Goal: Find specific page/section: Find specific page/section

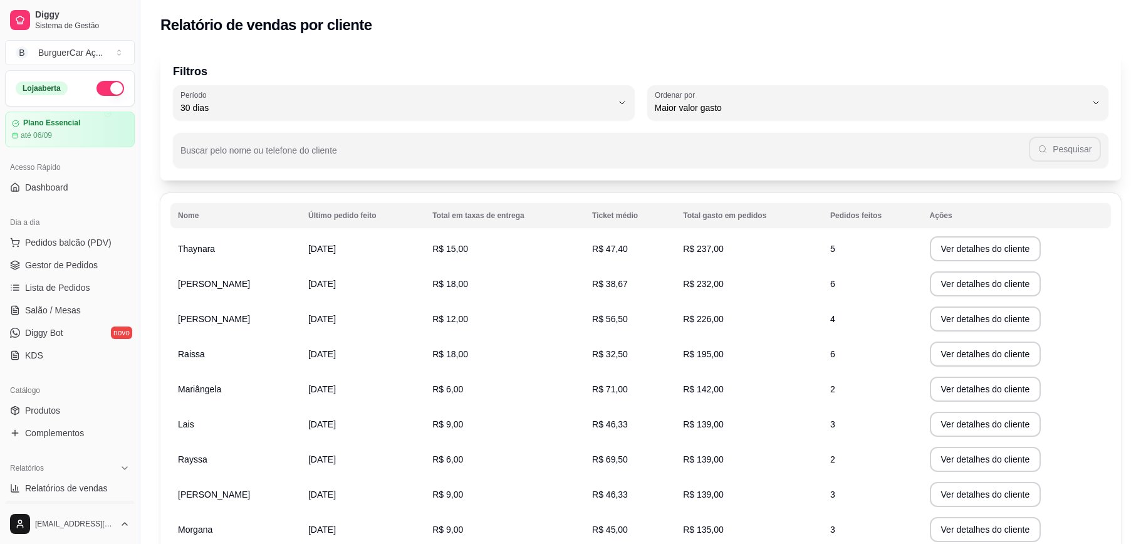
select select "30"
select select "HIGHEST_TOTAL_SPENT_WITH_ORDERS"
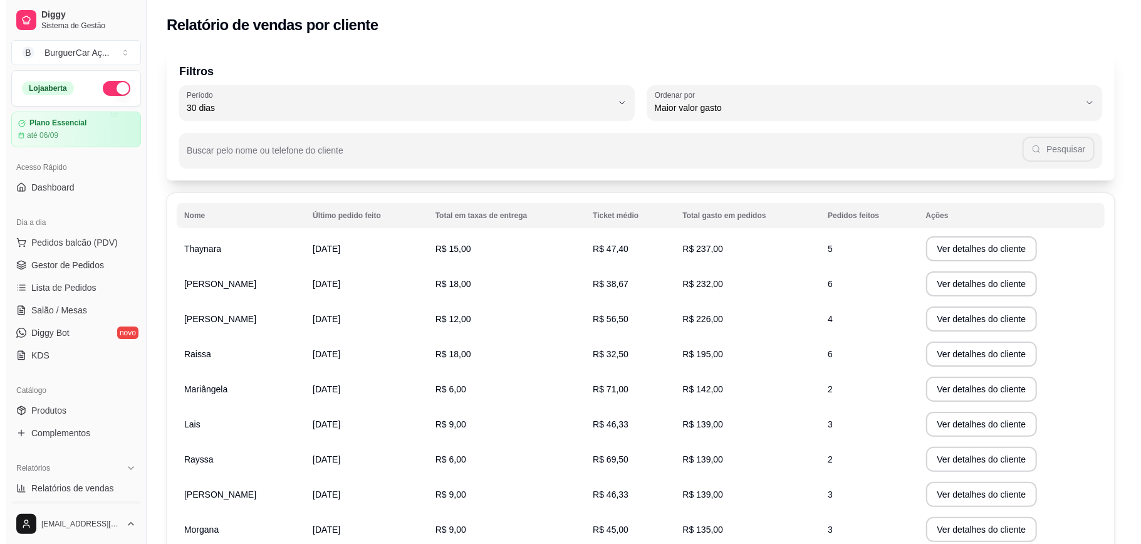
scroll to position [358, 0]
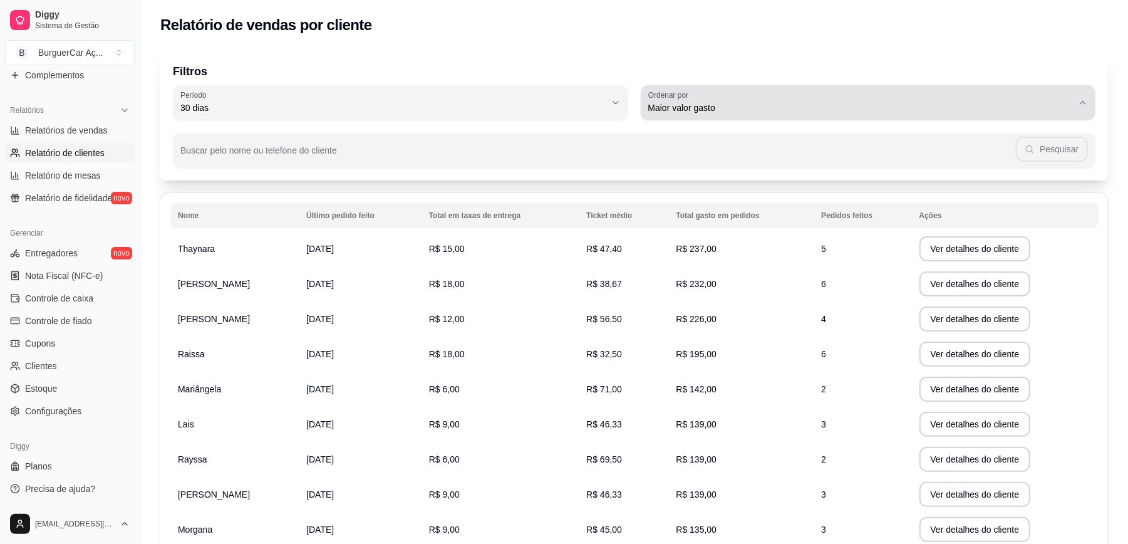
click at [804, 103] on span "Maior valor gasto" at bounding box center [860, 107] width 425 height 13
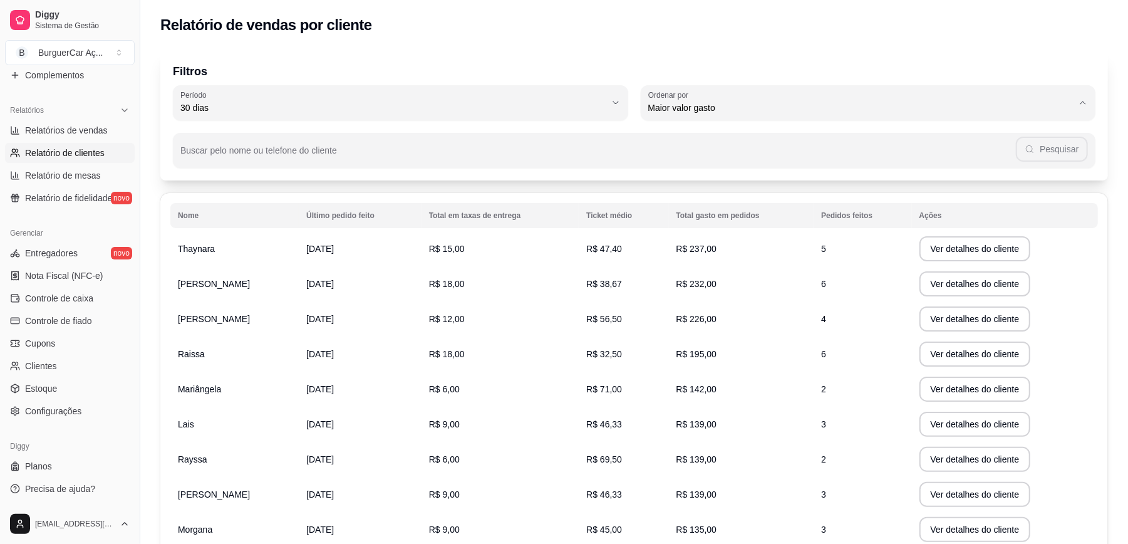
click at [750, 138] on span "Maior número de pedidos" at bounding box center [863, 138] width 406 height 12
type input "HIGHEST_ORDER_COUNT"
select select "HIGHEST_ORDER_COUNT"
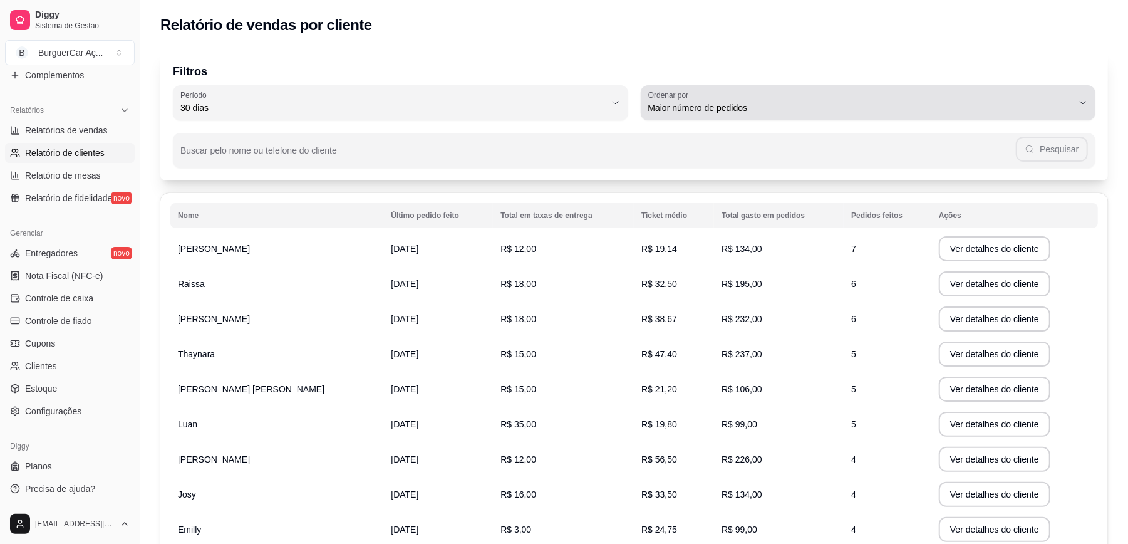
click at [780, 98] on div "Maior número de pedidos" at bounding box center [860, 102] width 425 height 25
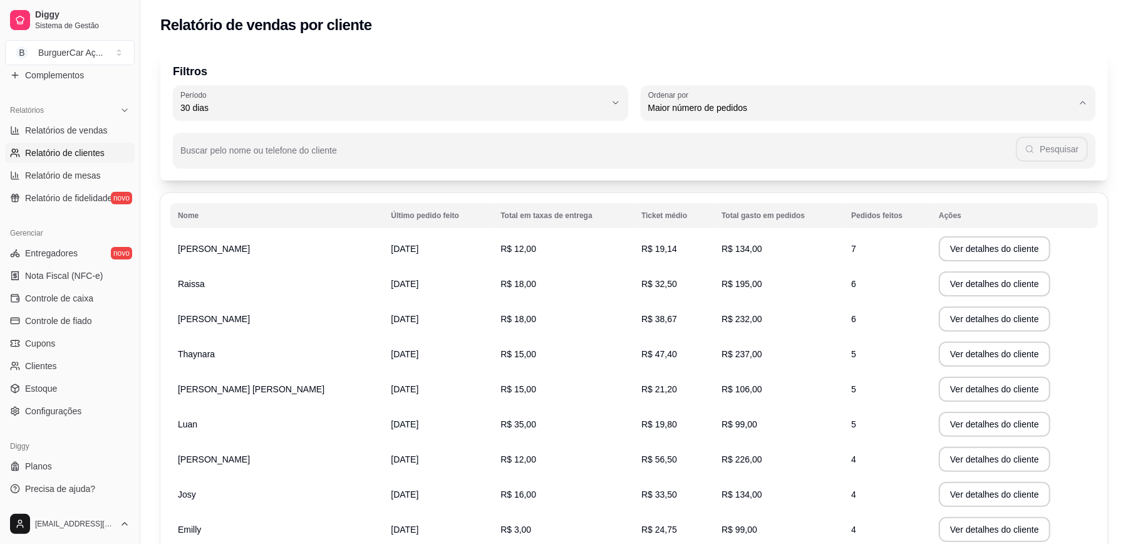
click at [754, 153] on span "Maior ticket médio" at bounding box center [863, 158] width 406 height 12
type input "HIGHEST_AVERAGE_TICKET"
select select "HIGHEST_AVERAGE_TICKET"
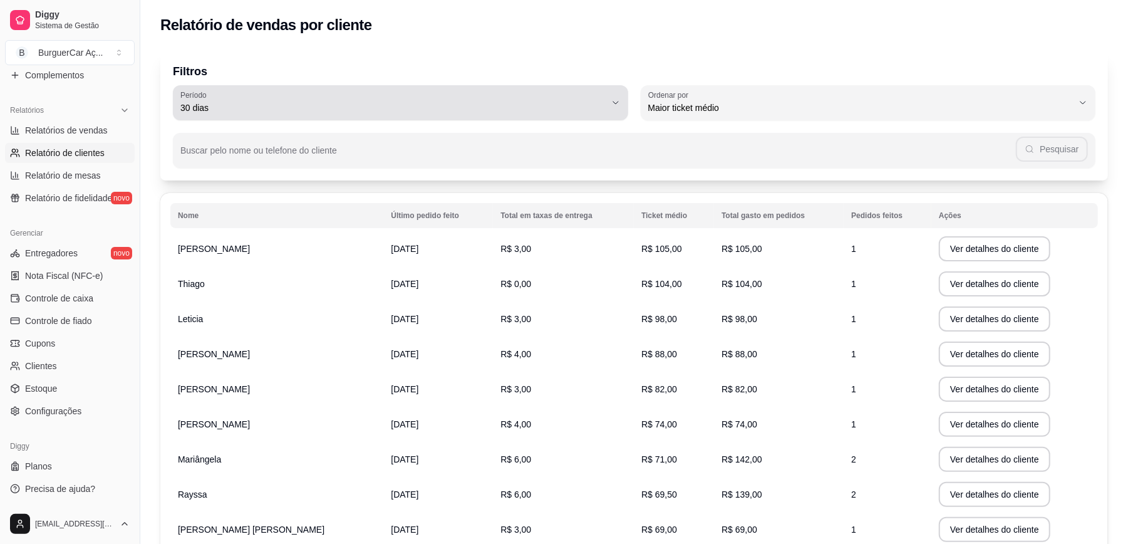
click at [592, 106] on span "30 dias" at bounding box center [392, 107] width 425 height 13
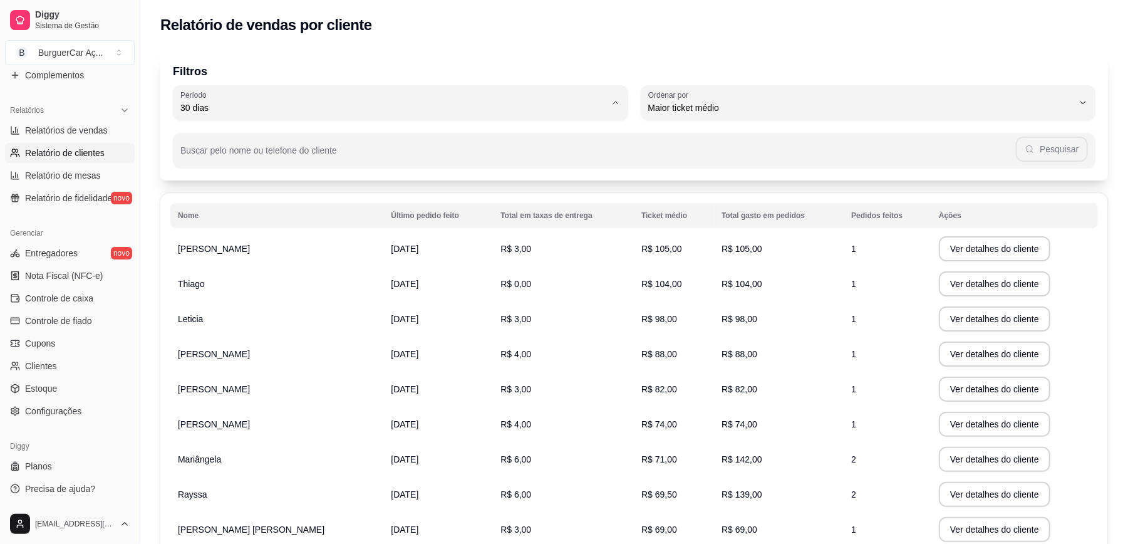
click at [458, 263] on span "60 dias" at bounding box center [395, 260] width 406 height 12
type input "60"
select select "60"
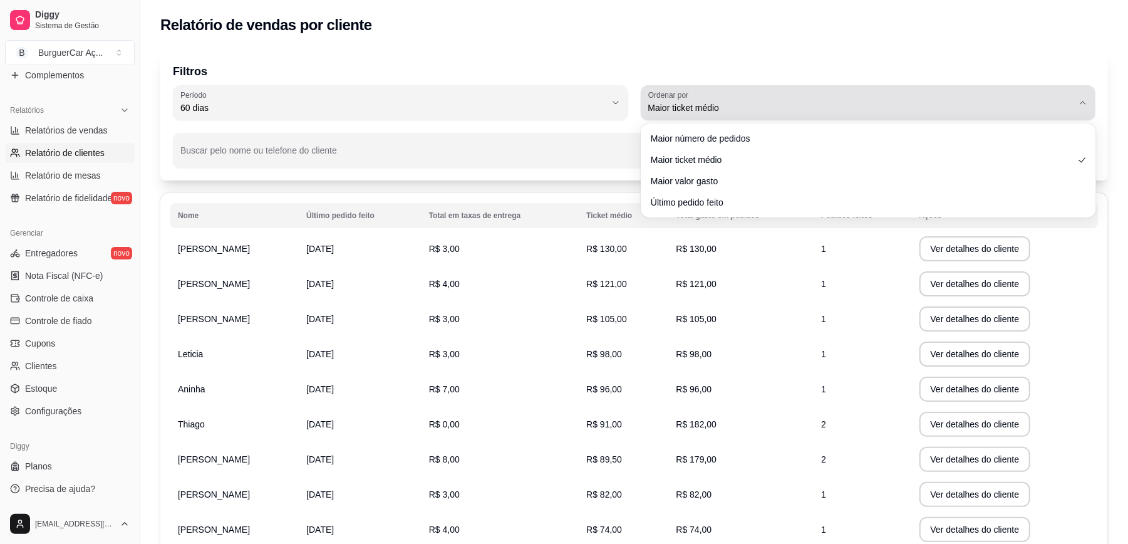
click at [745, 101] on span "Maior ticket médio" at bounding box center [860, 107] width 425 height 13
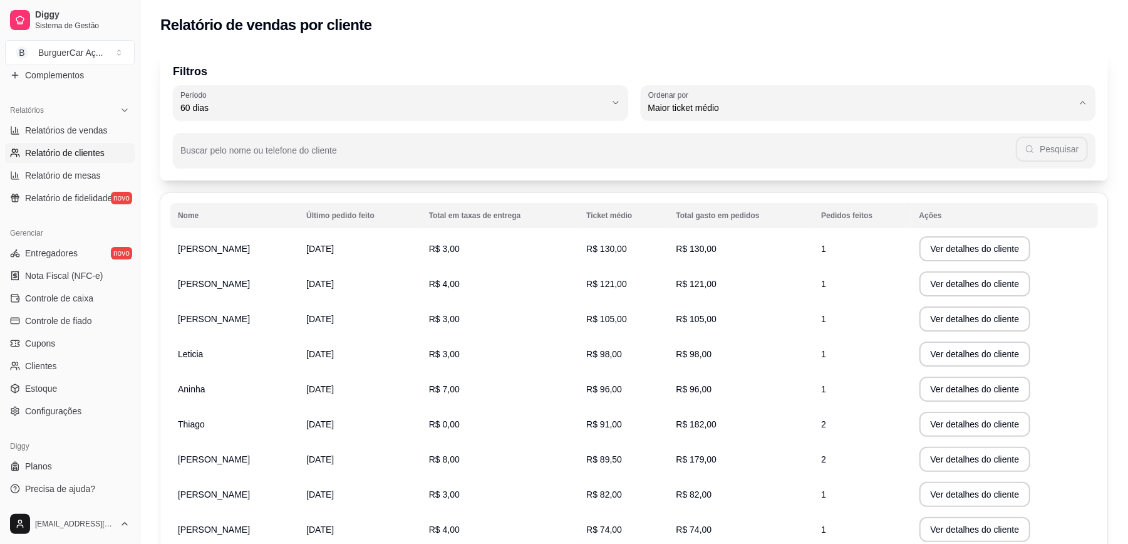
click at [708, 178] on span "Maior valor gasto" at bounding box center [863, 179] width 406 height 12
type input "HIGHEST_TOTAL_SPENT_WITH_ORDERS"
select select "HIGHEST_TOTAL_SPENT_WITH_ORDERS"
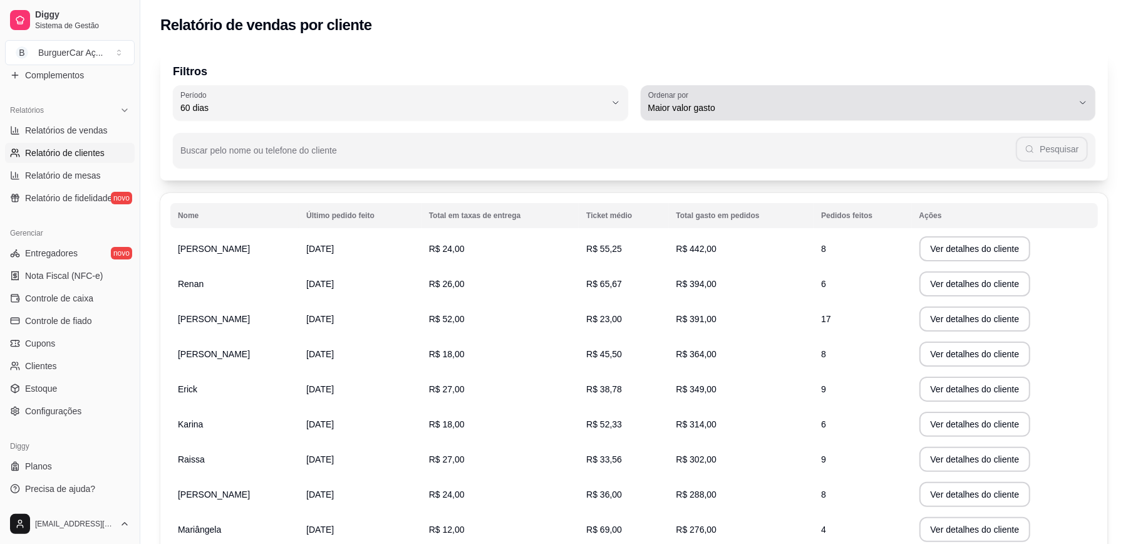
click at [717, 108] on span "Maior valor gasto" at bounding box center [860, 107] width 425 height 13
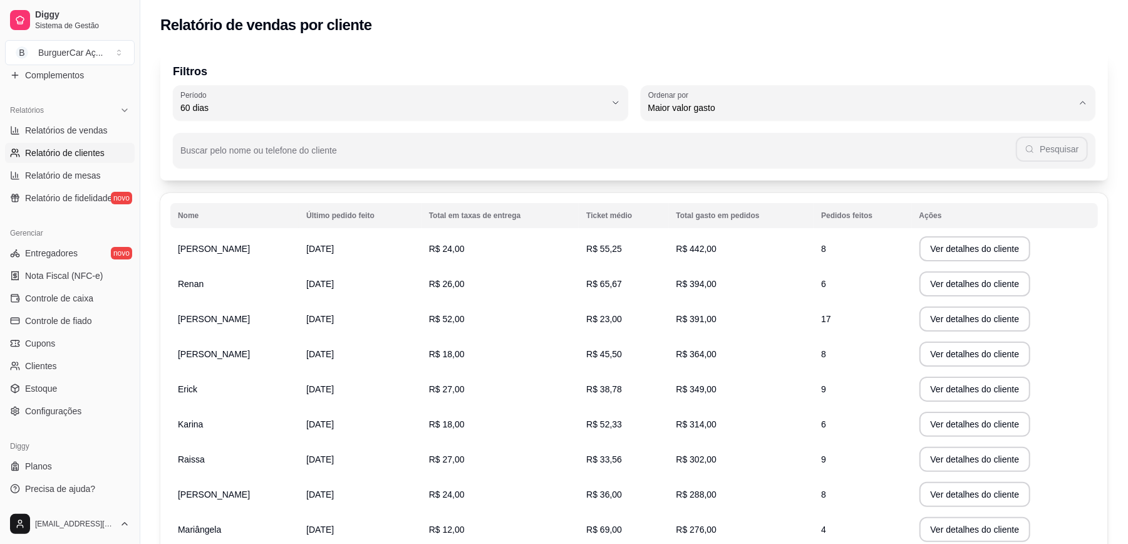
click at [713, 140] on span "Maior número de pedidos" at bounding box center [863, 138] width 406 height 12
type input "HIGHEST_ORDER_COUNT"
select select "HIGHEST_ORDER_COUNT"
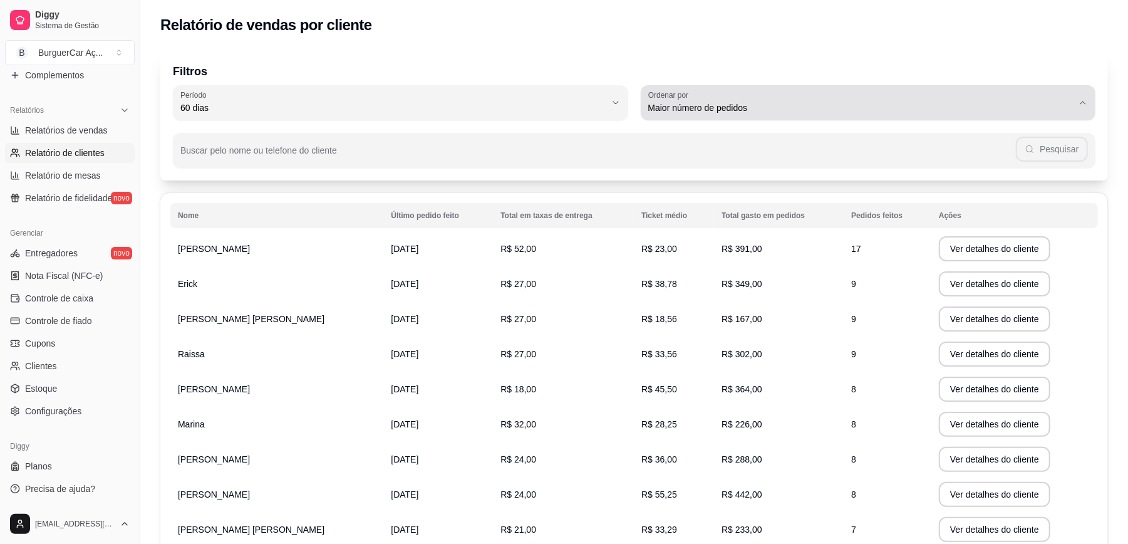
click at [732, 108] on span "Maior número de pedidos" at bounding box center [860, 107] width 425 height 13
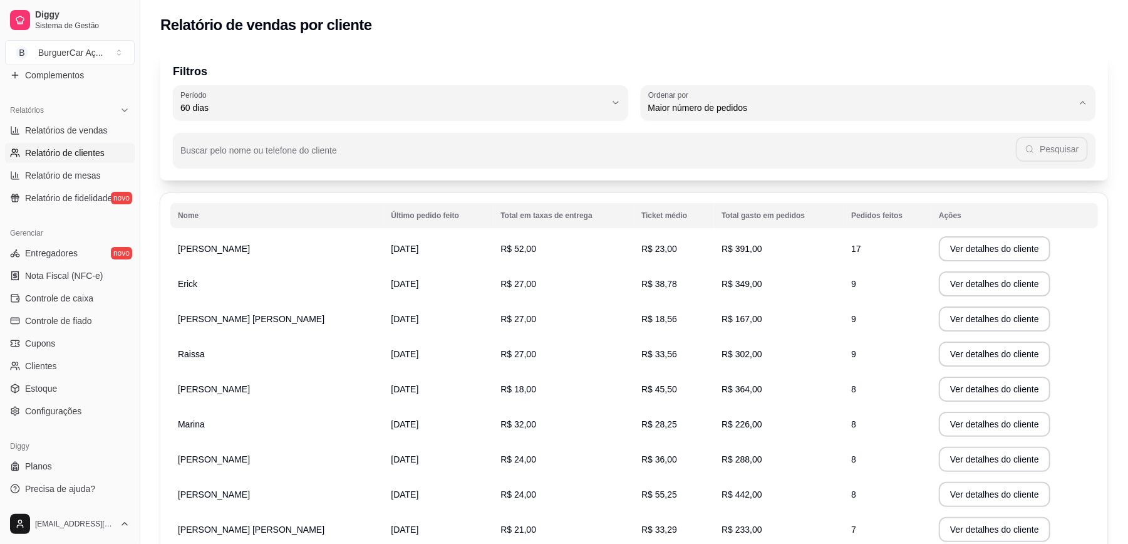
click at [546, 99] on div "60 dias" at bounding box center [392, 102] width 425 height 25
click at [471, 218] on span "30 dias" at bounding box center [395, 220] width 406 height 12
type input "30"
select select "30"
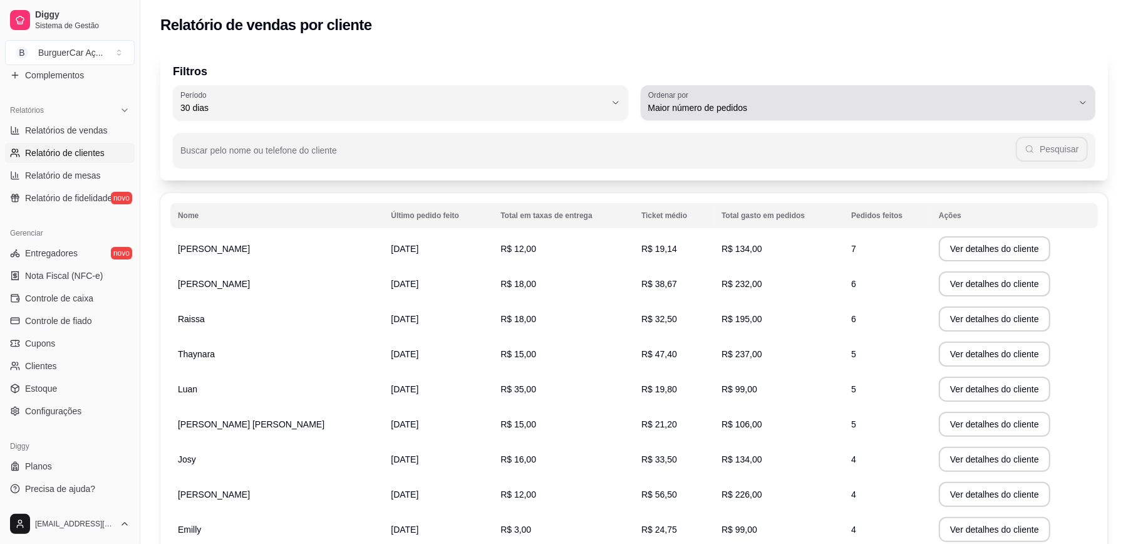
click at [732, 95] on div "Maior número de pedidos" at bounding box center [860, 102] width 425 height 25
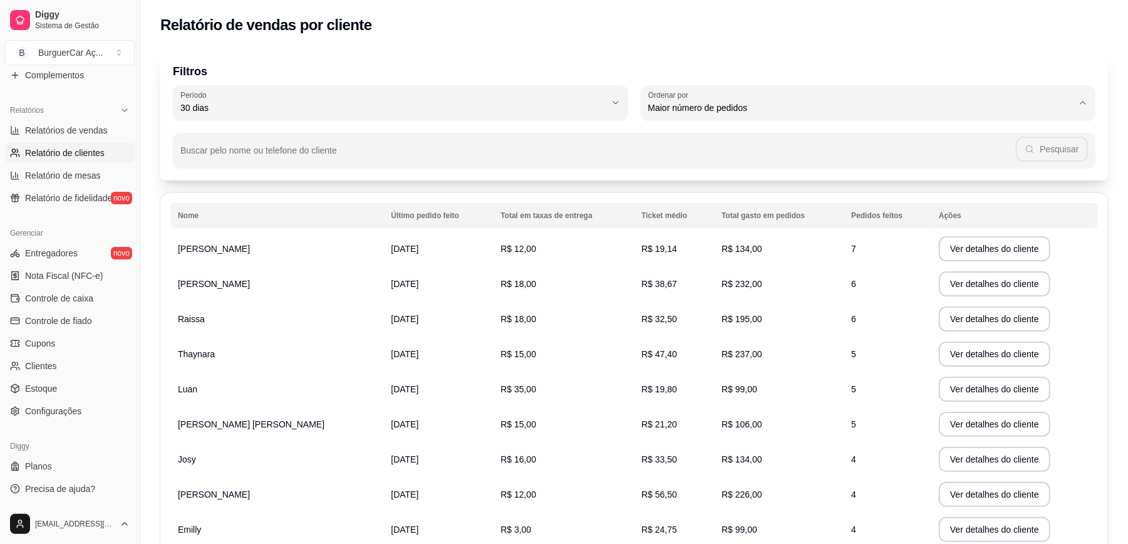
click at [708, 178] on span "Maior valor gasto" at bounding box center [863, 179] width 406 height 12
type input "HIGHEST_TOTAL_SPENT_WITH_ORDERS"
select select "HIGHEST_TOTAL_SPENT_WITH_ORDERS"
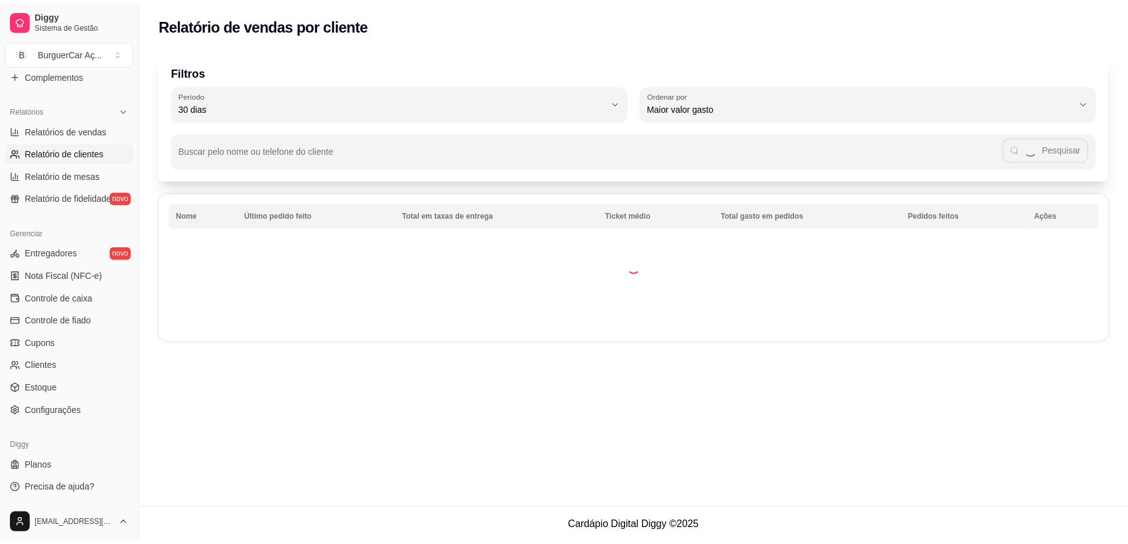
scroll to position [24, 0]
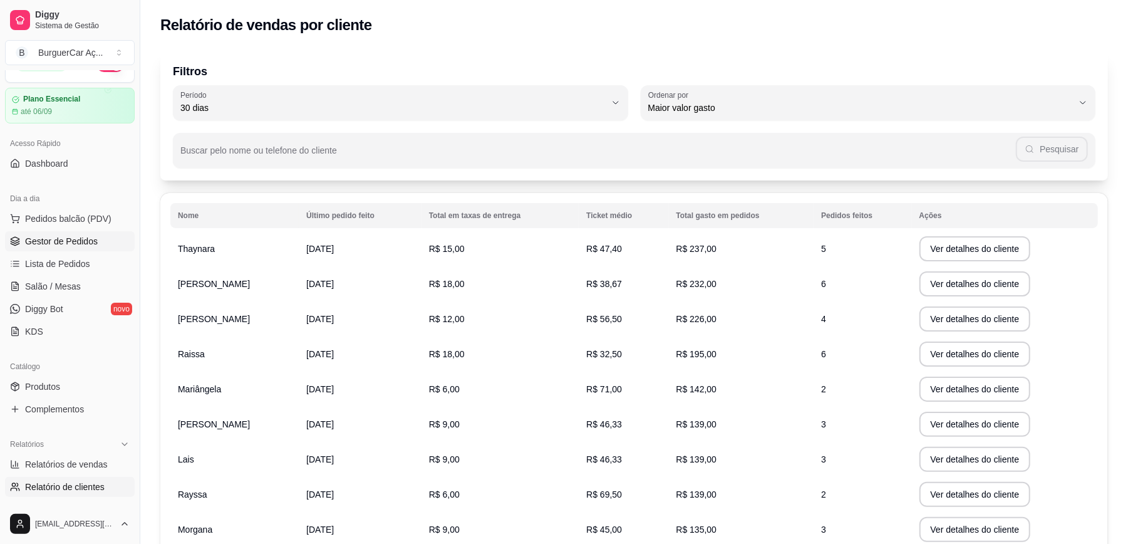
click at [68, 236] on span "Gestor de Pedidos" at bounding box center [61, 241] width 73 height 13
